Goal: Use online tool/utility: Utilize a website feature to perform a specific function

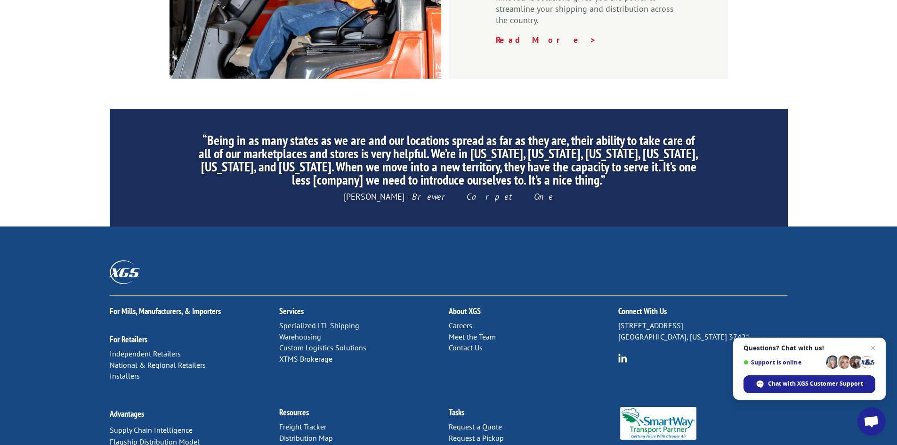
scroll to position [1418, 0]
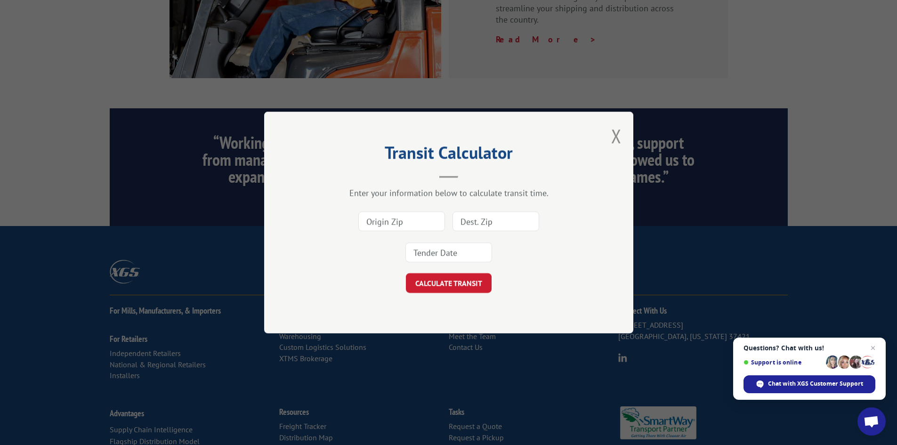
click at [419, 218] on input at bounding box center [401, 221] width 87 height 20
type input "30102"
click at [480, 219] on input at bounding box center [495, 221] width 87 height 20
paste input "75244"
type input "75244"
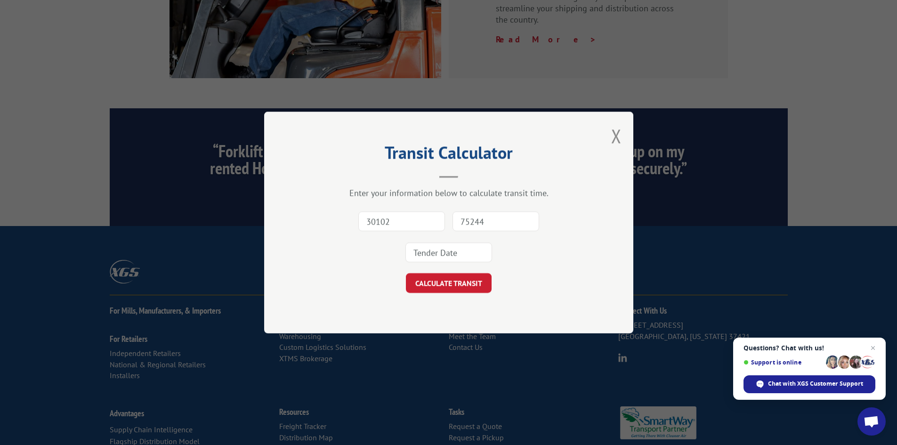
click at [466, 253] on input at bounding box center [448, 252] width 87 height 20
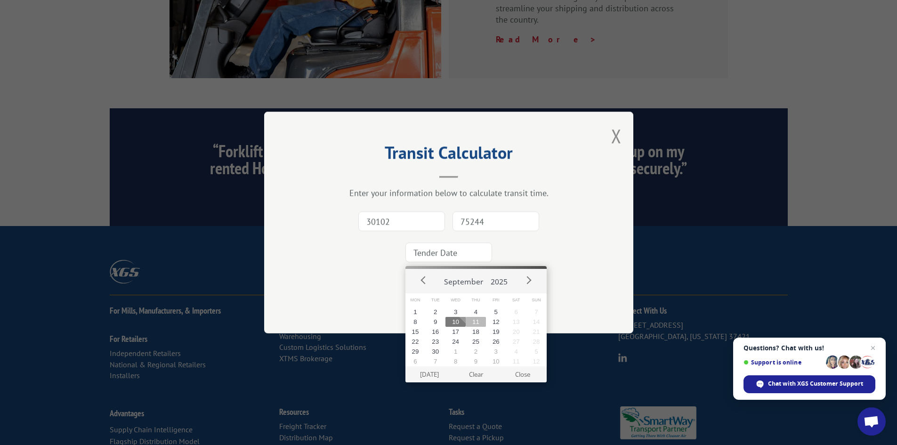
click at [475, 322] on button "11" at bounding box center [476, 322] width 20 height 10
type input "[DATE]"
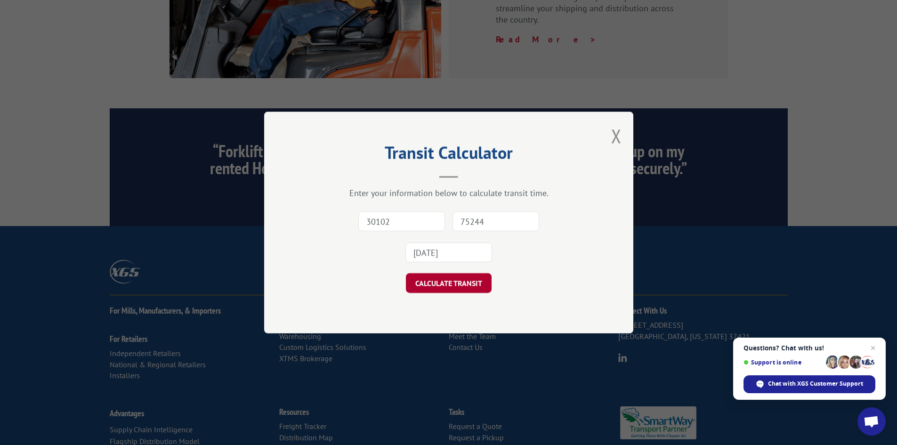
click at [458, 282] on button "CALCULATE TRANSIT" at bounding box center [449, 283] width 86 height 20
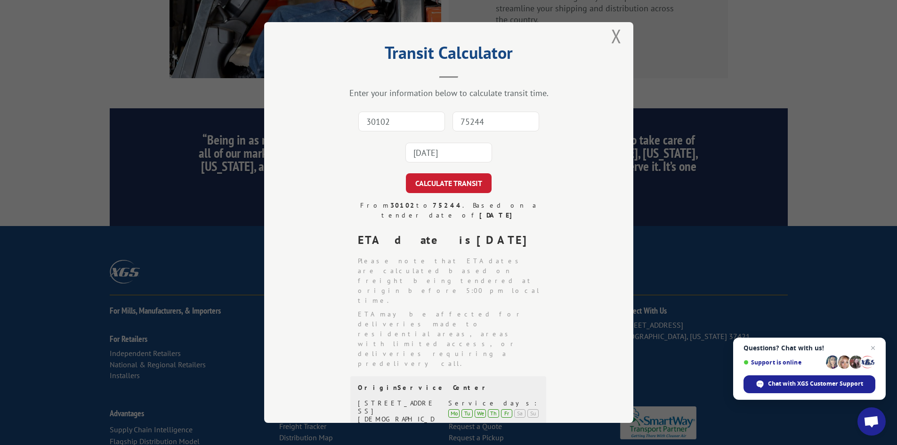
scroll to position [0, 0]
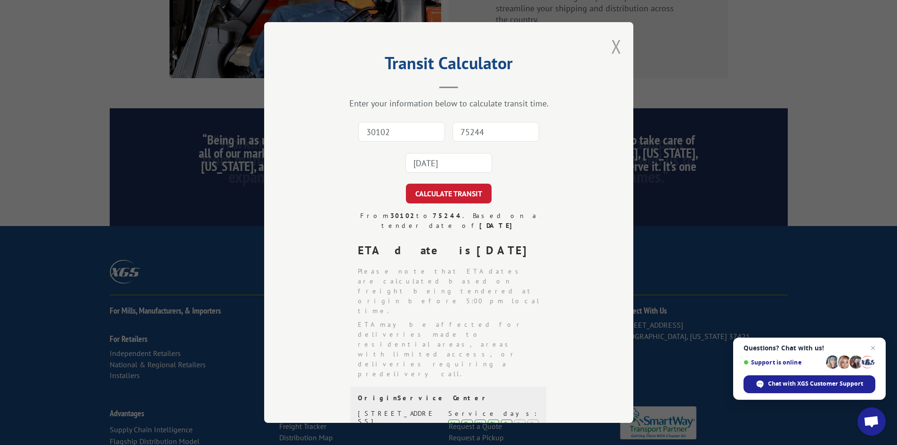
click at [617, 47] on button "Close modal" at bounding box center [616, 46] width 10 height 25
